Goal: Task Accomplishment & Management: Manage account settings

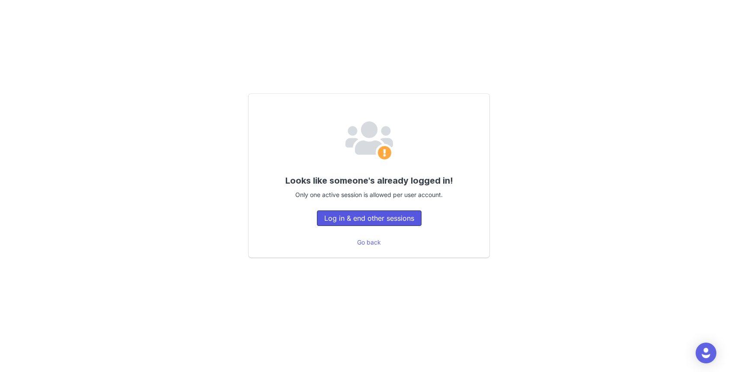
click at [334, 215] on button "Log in & end other sessions" at bounding box center [369, 219] width 105 height 16
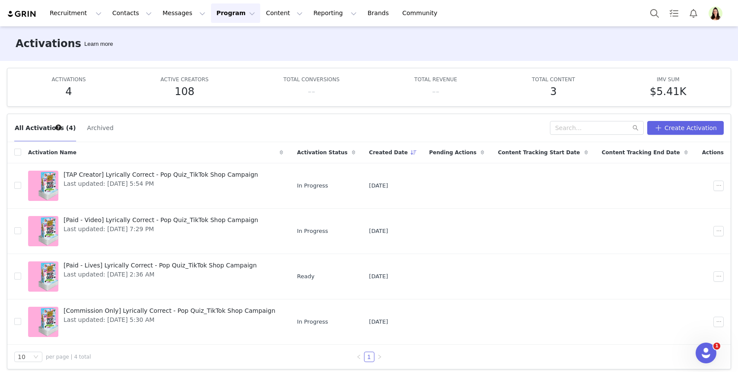
click at [724, 12] on button "Profile" at bounding box center [718, 13] width 28 height 14
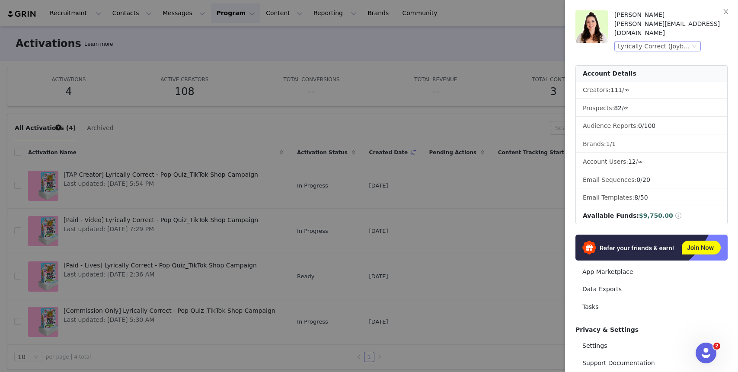
click at [651, 42] on div "Lyrically Correct (Joybyte)" at bounding box center [654, 47] width 72 height 10
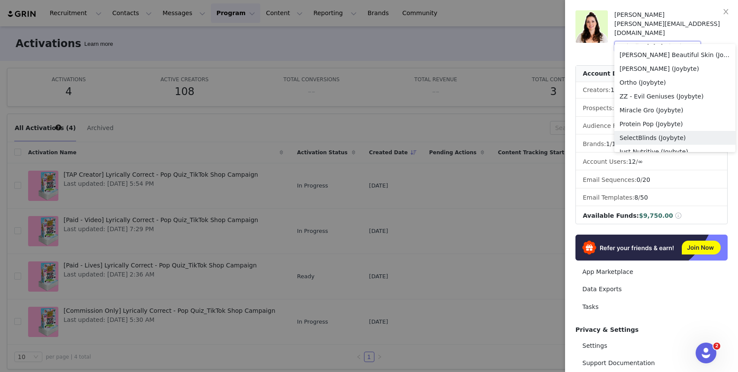
scroll to position [538, 0]
click at [640, 86] on li "Ortho (Joybyte)" at bounding box center [675, 82] width 121 height 14
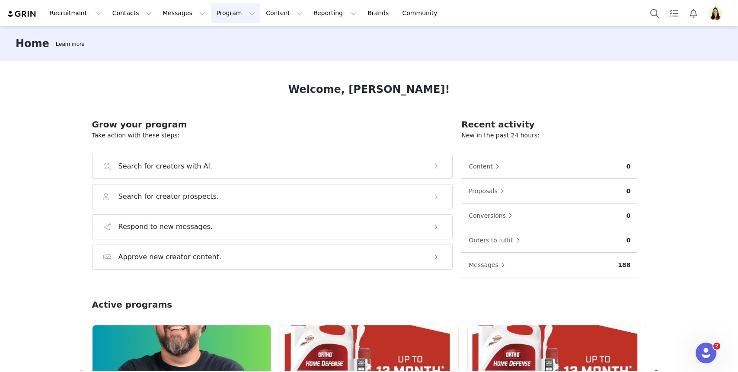
click at [211, 16] on button "Program Program" at bounding box center [235, 12] width 49 height 19
click at [208, 44] on link "Activations" at bounding box center [232, 38] width 68 height 16
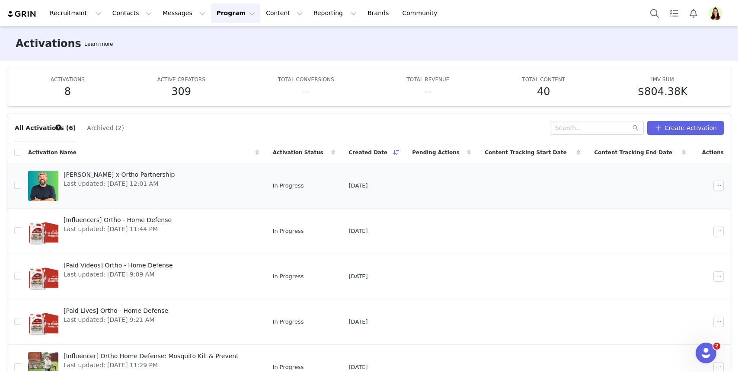
click at [158, 174] on span "Matt Mitchell x Ortho Partnership" at bounding box center [119, 174] width 111 height 9
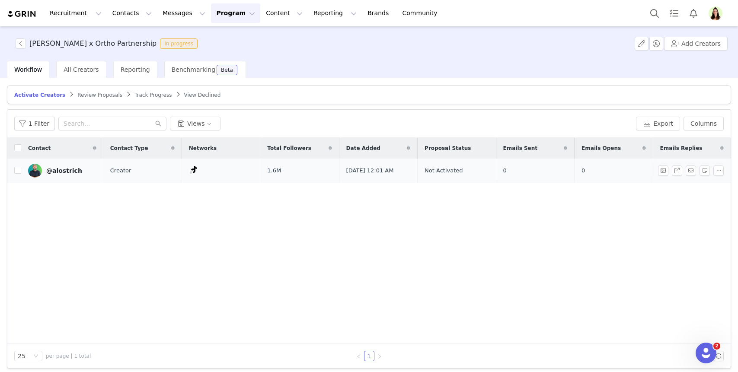
click at [70, 170] on div "@alostrich" at bounding box center [64, 170] width 36 height 7
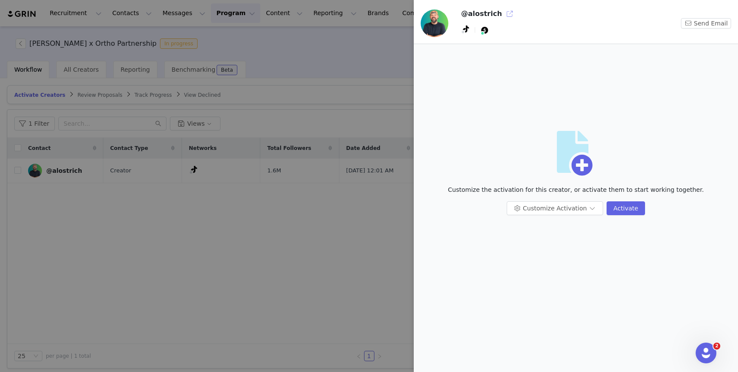
click at [506, 16] on button "button" at bounding box center [510, 14] width 14 height 14
click at [357, 57] on div at bounding box center [369, 186] width 738 height 372
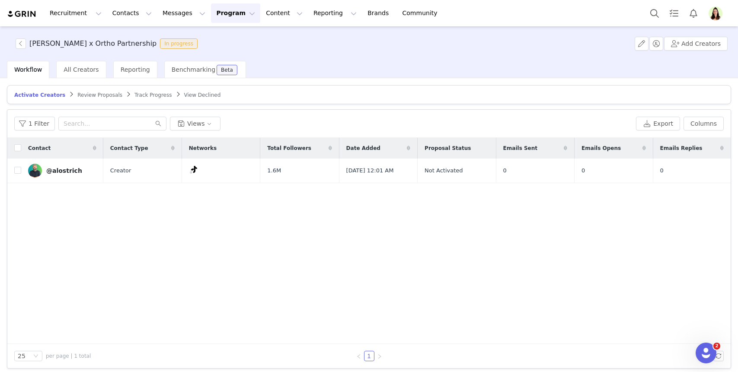
click at [717, 10] on img "Profile" at bounding box center [716, 13] width 14 height 14
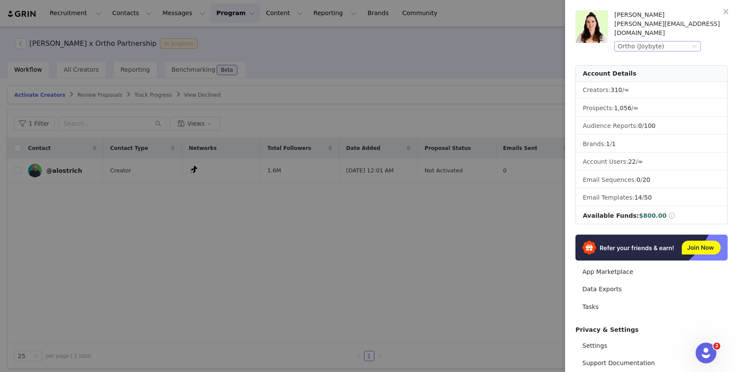
click at [647, 42] on div "Ortho (Joybyte)" at bounding box center [641, 47] width 46 height 10
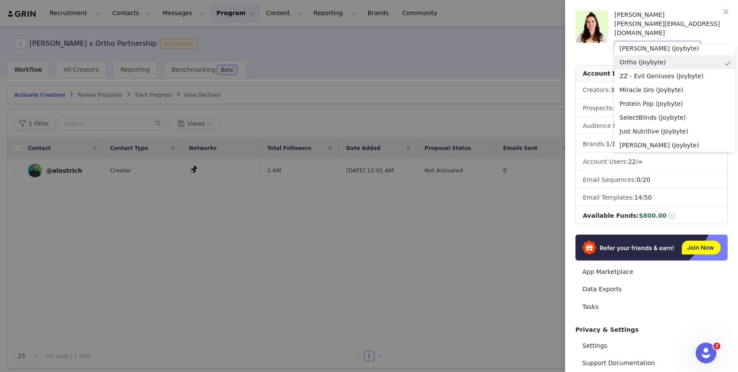
click at [530, 225] on div at bounding box center [369, 186] width 738 height 372
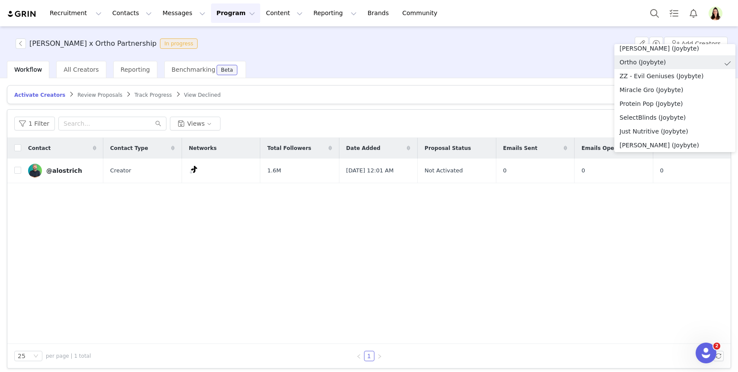
scroll to position [2, 0]
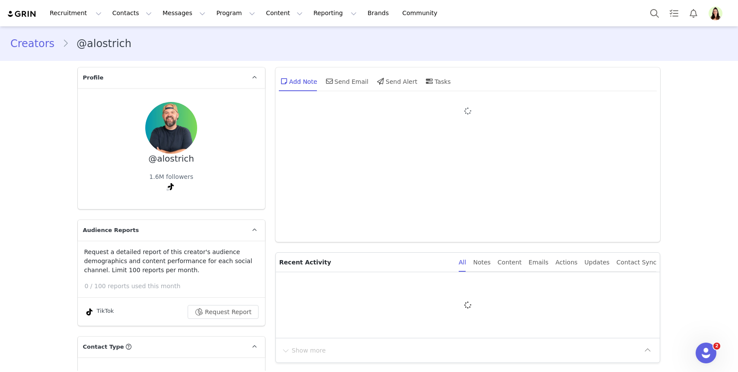
type input "+1 ([GEOGRAPHIC_DATA])"
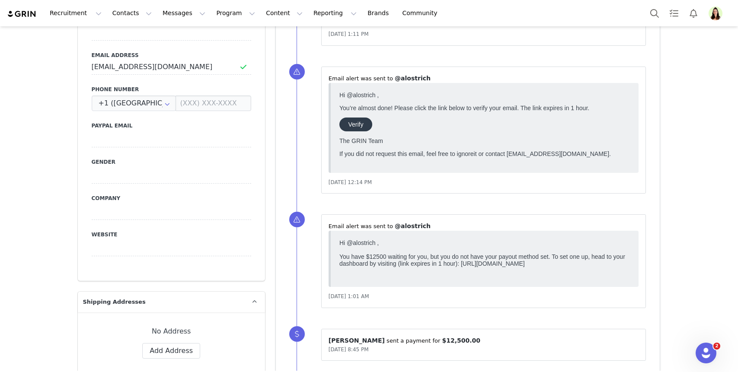
scroll to position [495, 0]
